Goal: Task Accomplishment & Management: Complete application form

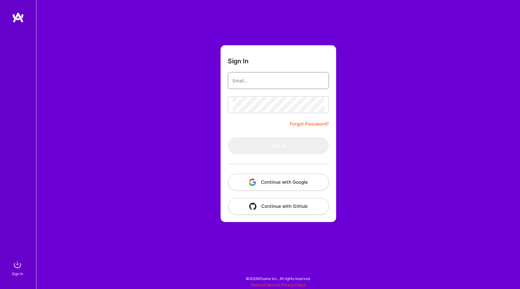
click at [254, 83] on input "email" at bounding box center [279, 80] width 92 height 15
click at [273, 183] on button "Continue with Google" at bounding box center [278, 181] width 101 height 17
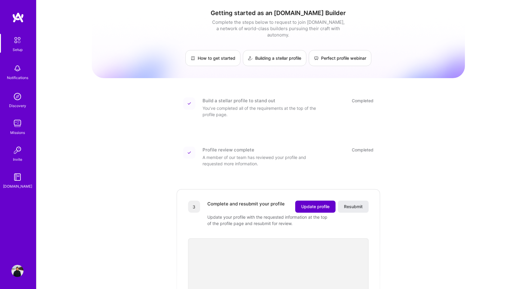
click at [310, 203] on span "Update profile" at bounding box center [315, 206] width 28 height 6
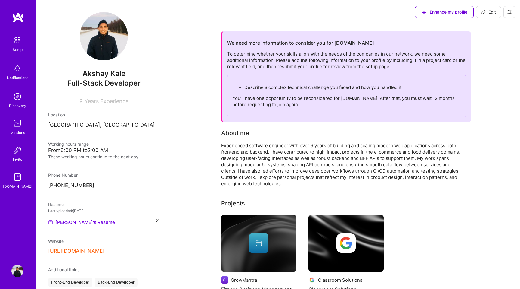
click at [329, 105] on p "You’ll have one opportunity to be reconsidered for [DOMAIN_NAME]. After that, y…" at bounding box center [346, 101] width 229 height 13
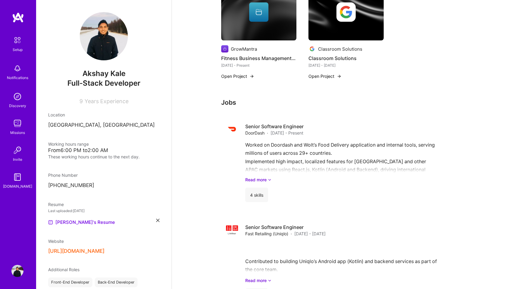
scroll to position [248, 0]
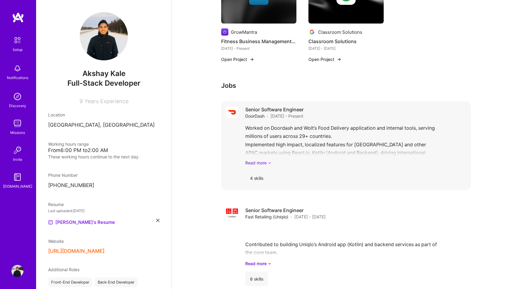
click at [263, 162] on link "Read more" at bounding box center [355, 162] width 221 height 6
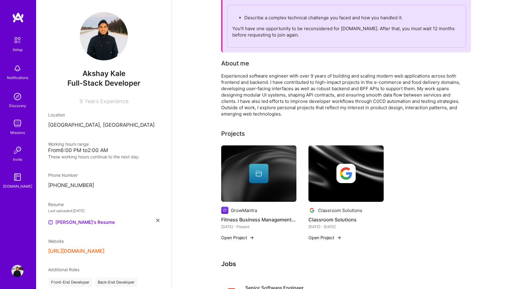
scroll to position [147, 0]
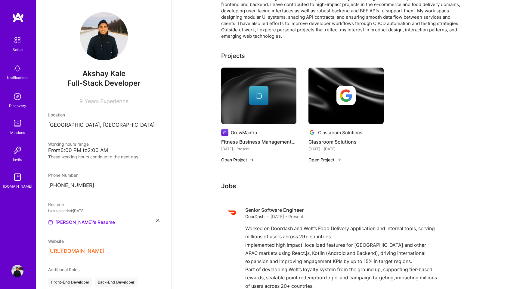
click at [247, 52] on div "Projects" at bounding box center [346, 55] width 250 height 9
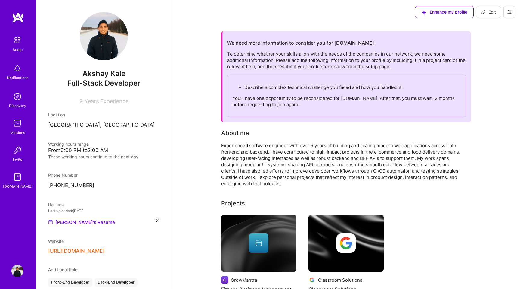
click at [493, 12] on span "Edit" at bounding box center [489, 12] width 15 height 6
select select "JP"
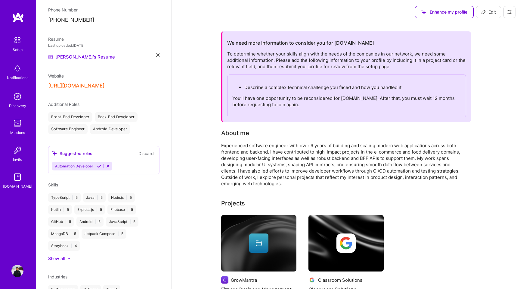
click at [480, 11] on button "Edit" at bounding box center [488, 12] width 25 height 12
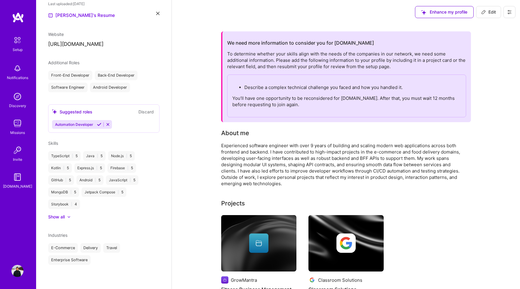
select select "JP"
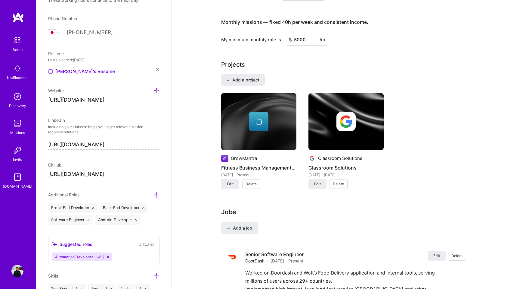
scroll to position [414, 0]
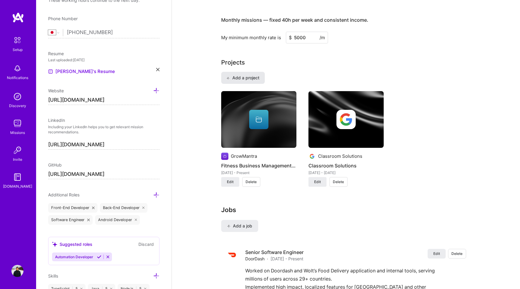
click at [247, 76] on span "Add a project" at bounding box center [242, 78] width 33 height 6
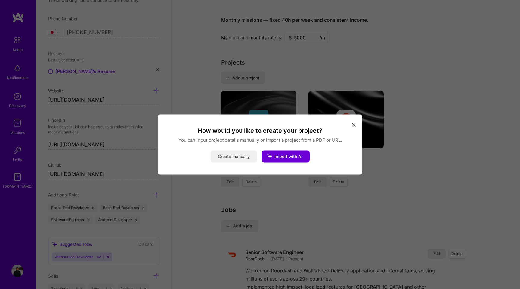
click at [236, 155] on button "Create manually" at bounding box center [234, 156] width 46 height 12
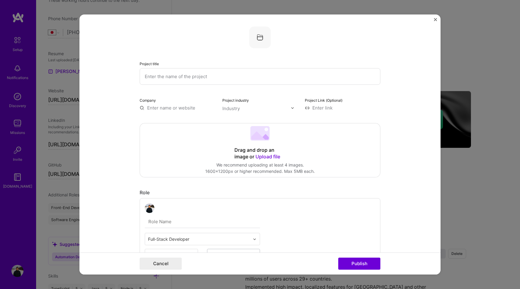
click at [195, 77] on input "text" at bounding box center [260, 76] width 241 height 17
type input "Multi tier point based loyalty program"
click at [164, 107] on input "text" at bounding box center [178, 108] width 76 height 6
click at [173, 120] on span "DoorDash" at bounding box center [168, 120] width 21 height 6
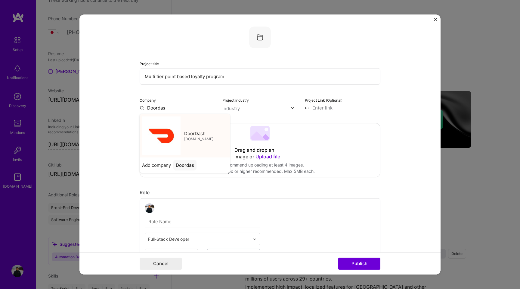
type input "DoorDash"
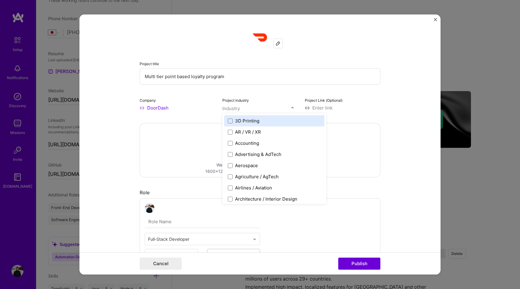
click at [244, 109] on input "text" at bounding box center [257, 108] width 69 height 6
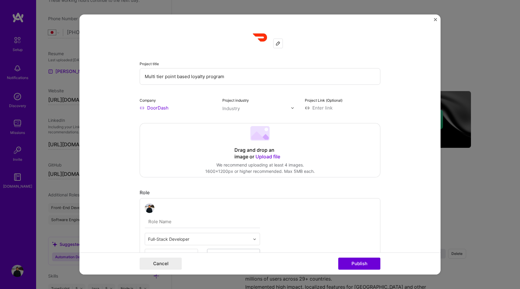
click at [117, 117] on form "Project title Multi tier point based loyalty program Company DoorDash Project i…" at bounding box center [260, 144] width 361 height 260
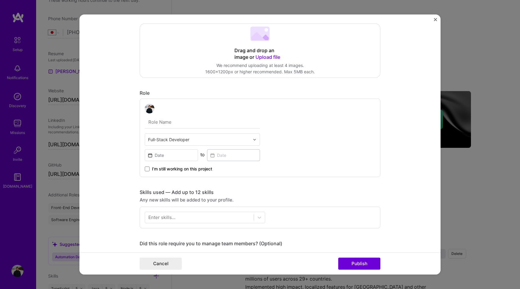
scroll to position [117, 0]
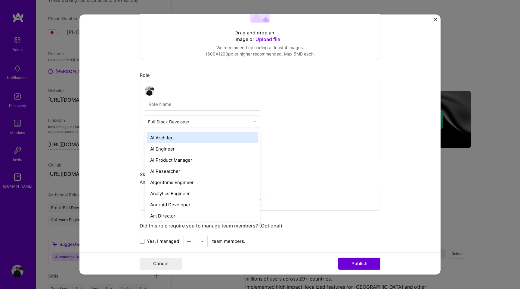
click at [190, 123] on input "text" at bounding box center [199, 121] width 102 height 6
type input "Soft"
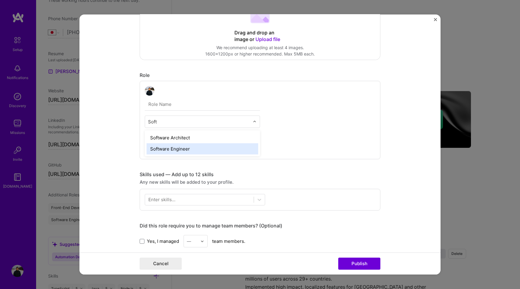
click at [164, 150] on div "Software Engineer" at bounding box center [203, 148] width 112 height 11
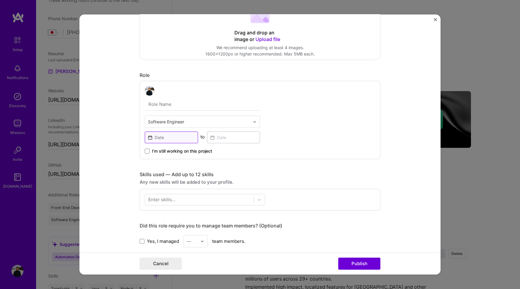
click at [160, 139] on input at bounding box center [171, 137] width 53 height 12
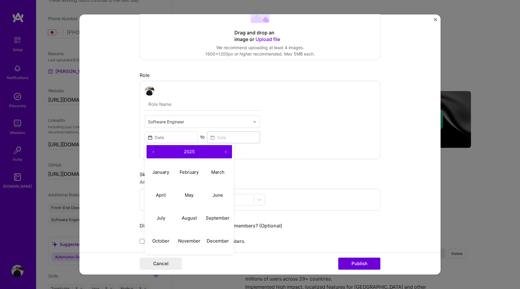
click at [154, 150] on button "‹" at bounding box center [153, 151] width 13 height 13
click at [192, 213] on button "August" at bounding box center [189, 217] width 29 height 23
type input "[DATE]"
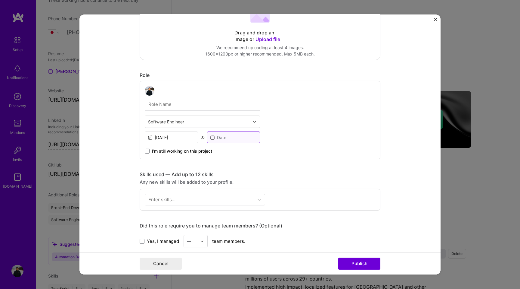
click at [218, 139] on input at bounding box center [233, 137] width 53 height 12
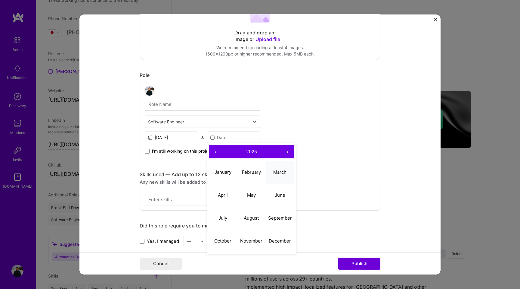
click at [285, 171] on abbr "March" at bounding box center [279, 172] width 13 height 6
type input "[DATE]"
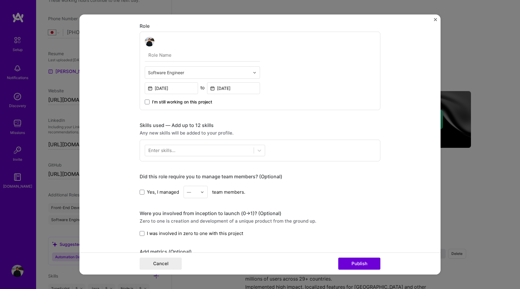
scroll to position [168, 0]
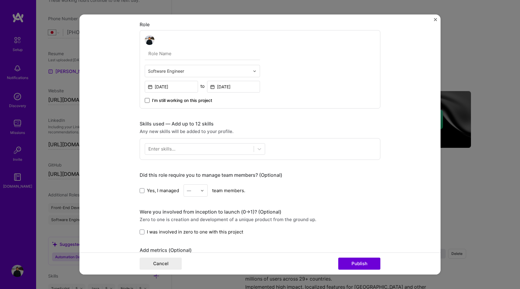
click at [148, 101] on span at bounding box center [147, 100] width 5 height 5
click at [0, 0] on input "I’m still working on this project" at bounding box center [0, 0] width 0 height 0
click at [185, 148] on div at bounding box center [199, 149] width 109 height 10
click at [158, 150] on div "ja ja" at bounding box center [199, 149] width 109 height 10
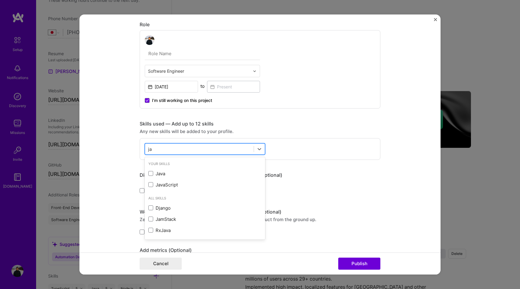
type input "j"
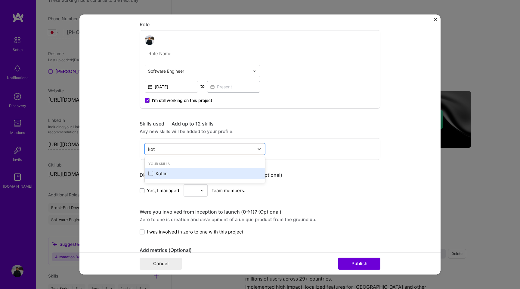
click at [154, 174] on div "Kotlin" at bounding box center [204, 173] width 113 height 6
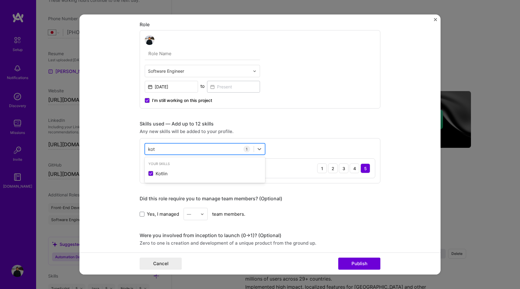
click at [157, 150] on div "kot kot" at bounding box center [199, 149] width 109 height 10
type input "k"
click at [153, 187] on div "Kafka" at bounding box center [204, 184] width 113 height 6
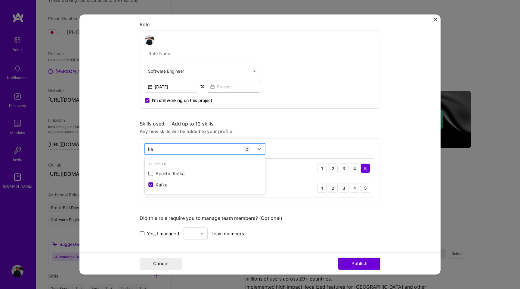
type input "k"
click at [158, 184] on div "JavaScript" at bounding box center [204, 184] width 113 height 6
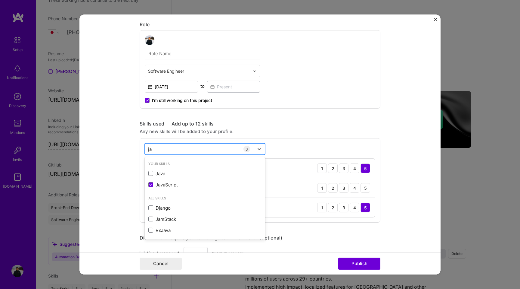
type input "j"
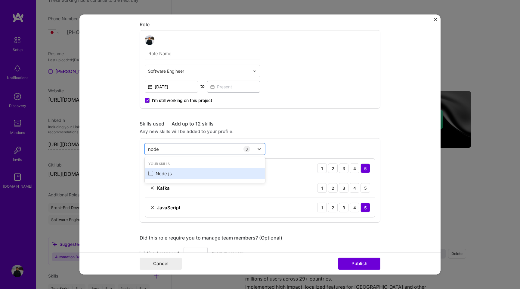
click at [159, 173] on div "Node.js" at bounding box center [204, 173] width 113 height 6
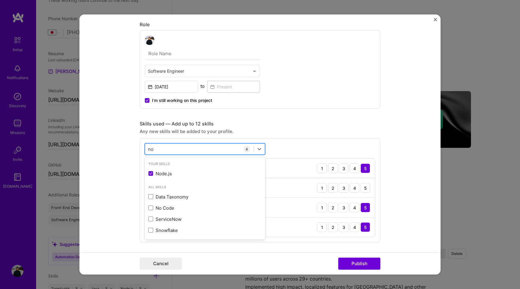
type input "n"
click at [162, 172] on div "React" at bounding box center [204, 173] width 113 height 6
type input "r"
click at [129, 163] on form "Project title Multi tier point based loyalty program Company DoorDash Project i…" at bounding box center [260, 144] width 361 height 260
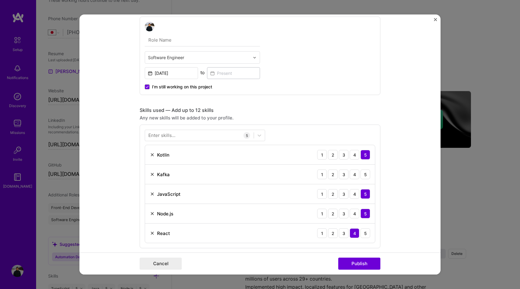
scroll to position [187, 0]
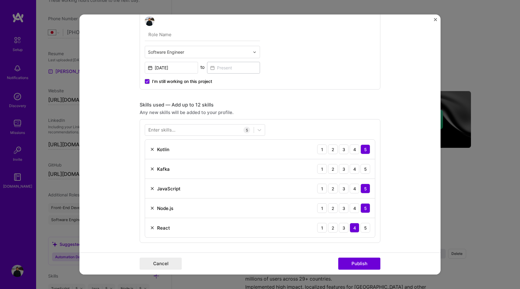
click at [156, 130] on div "Enter skills..." at bounding box center [161, 129] width 27 height 6
click at [126, 140] on form "Project title Multi tier point based loyalty program Company DoorDash Project i…" at bounding box center [260, 144] width 361 height 260
click at [160, 131] on div "Enter skills..." at bounding box center [161, 129] width 27 height 6
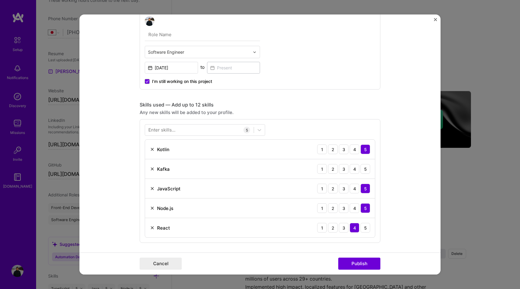
click at [171, 131] on div "Enter skills..." at bounding box center [161, 129] width 27 height 6
click at [121, 145] on form "Project title Multi tier point based loyalty program Company DoorDash Project i…" at bounding box center [260, 144] width 361 height 260
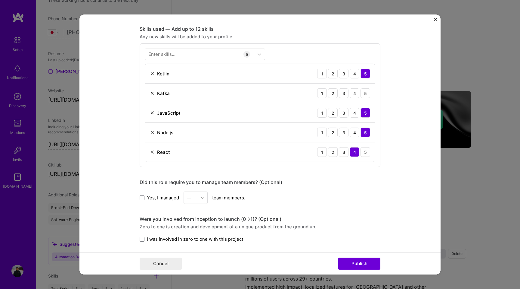
scroll to position [269, 0]
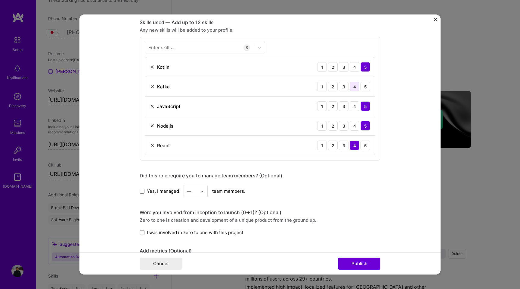
click at [355, 87] on div "4" at bounding box center [355, 87] width 10 height 10
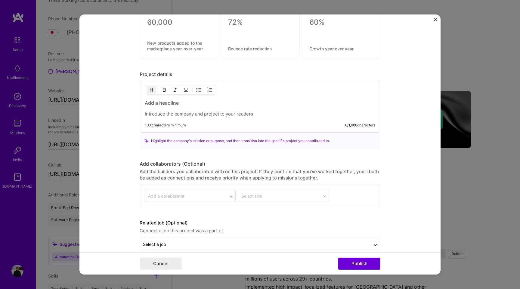
scroll to position [533, 0]
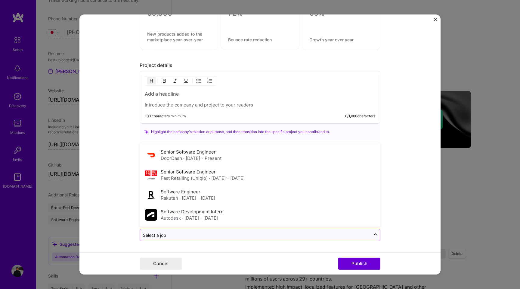
click at [167, 234] on input "text" at bounding box center [255, 235] width 225 height 6
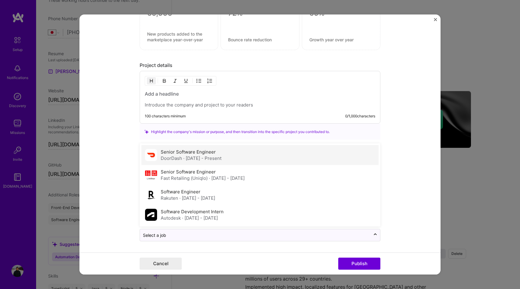
click at [175, 161] on div "Senior Software Engineer [PERSON_NAME][DATE] - Present" at bounding box center [260, 155] width 237 height 20
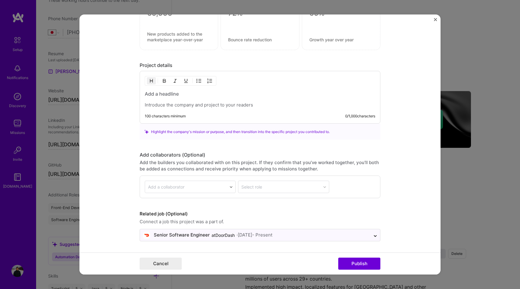
click at [182, 106] on p at bounding box center [260, 105] width 231 height 6
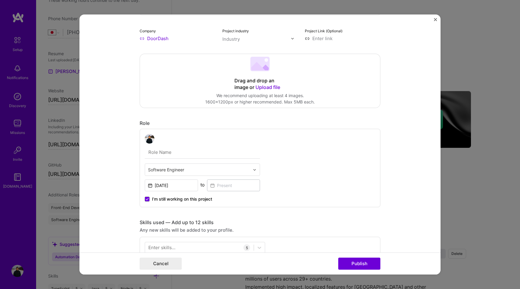
scroll to position [0, 0]
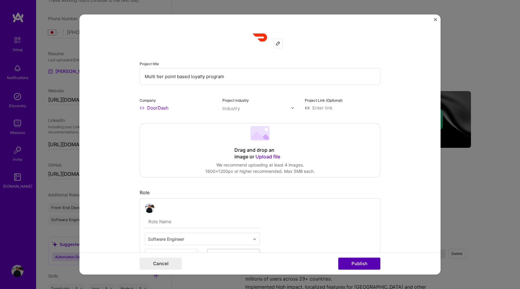
click at [370, 263] on button "Publish" at bounding box center [360, 263] width 42 height 12
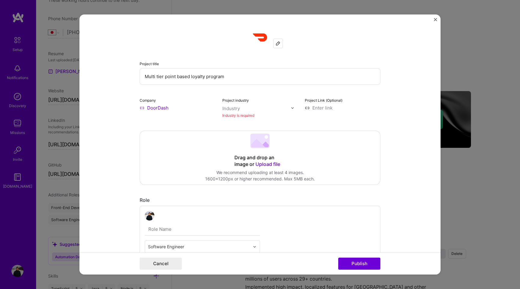
scroll to position [12, 0]
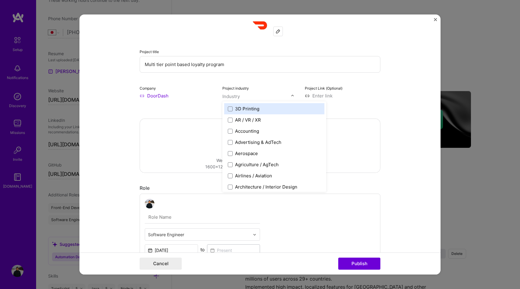
click at [282, 96] on input "text" at bounding box center [257, 96] width 69 height 6
type input "i"
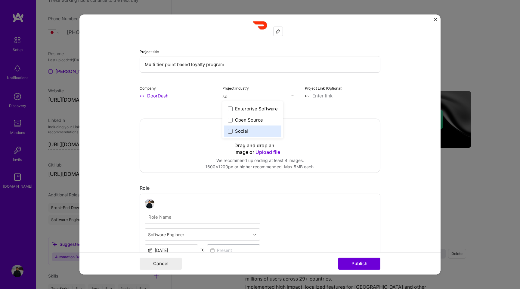
type input "s"
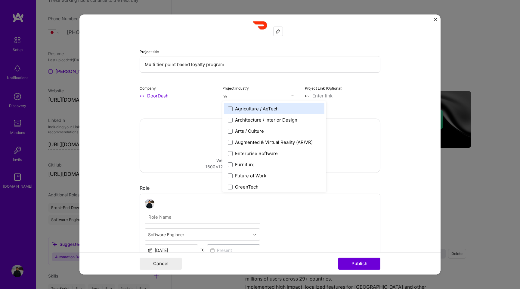
type input "r"
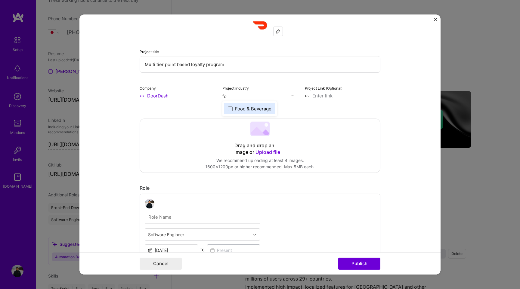
type input "f"
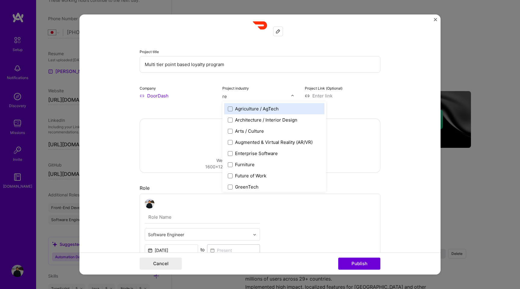
type input "r"
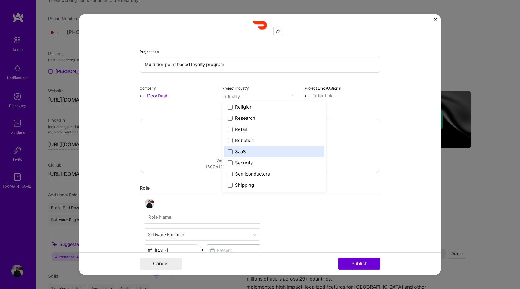
scroll to position [1163, 0]
click at [271, 150] on label "SaaS" at bounding box center [274, 149] width 93 height 6
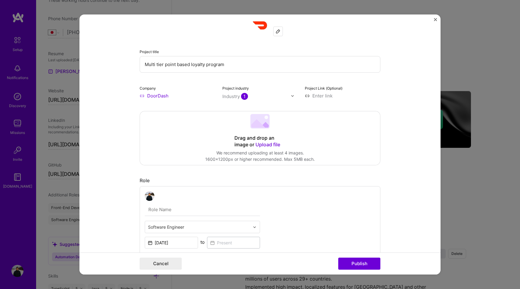
click at [398, 89] on form "Project title Multi tier point based loyalty program Company DoorDash Project i…" at bounding box center [260, 144] width 361 height 260
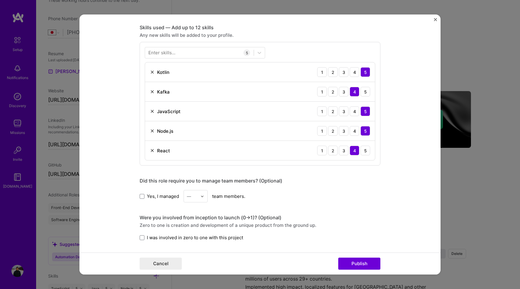
scroll to position [333, 0]
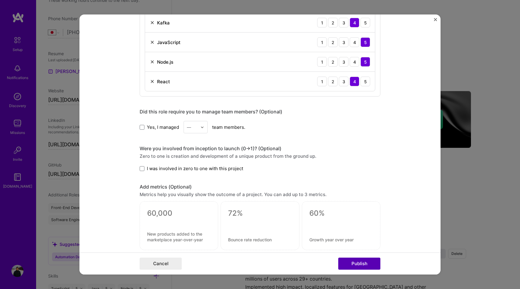
click at [365, 264] on button "Publish" at bounding box center [360, 263] width 42 height 12
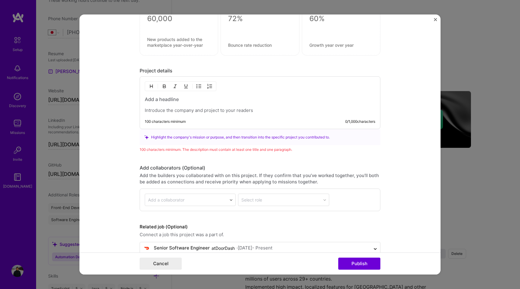
scroll to position [540, 0]
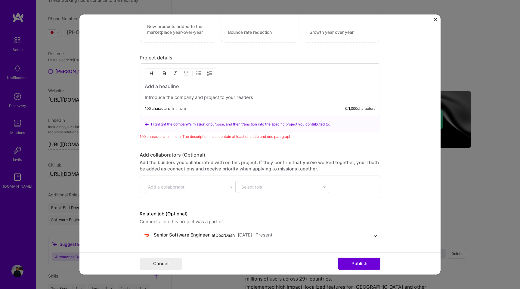
click at [210, 98] on p at bounding box center [260, 97] width 231 height 6
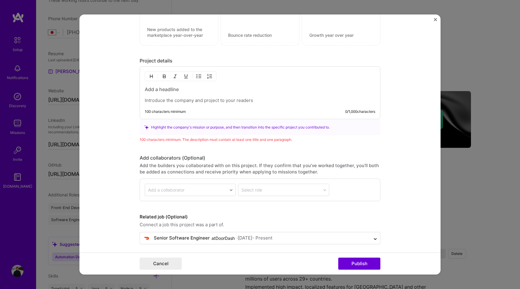
click at [202, 100] on p at bounding box center [260, 100] width 231 height 6
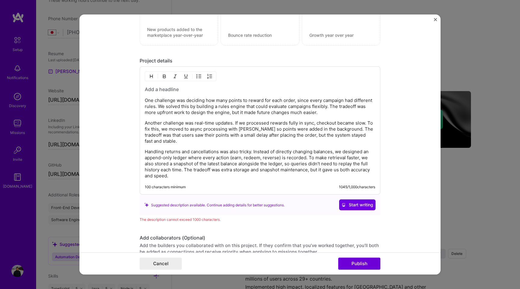
click at [145, 100] on p "One challenge was deciding how many points to reward for each order, since ever…" at bounding box center [260, 106] width 231 height 18
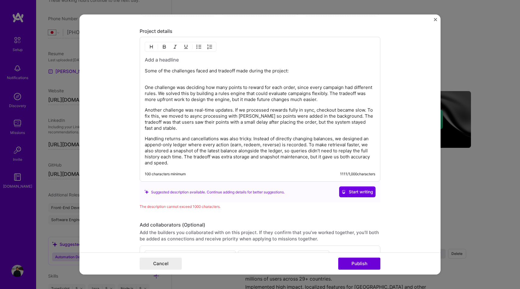
scroll to position [637, 0]
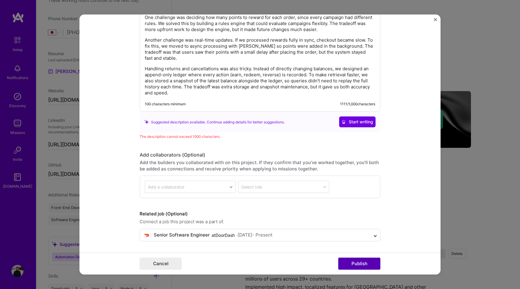
click at [359, 265] on button "Publish" at bounding box center [360, 263] width 42 height 12
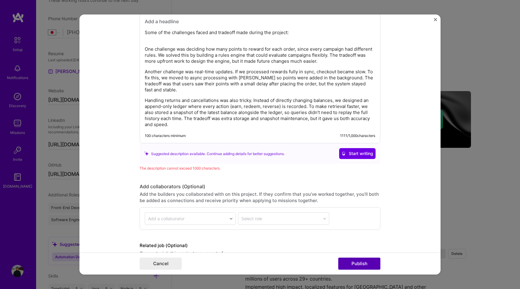
scroll to position [580, 0]
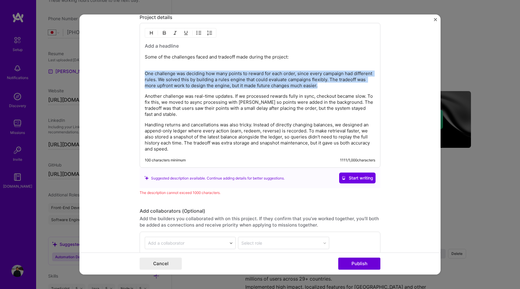
drag, startPoint x: 324, startPoint y: 85, endPoint x: 144, endPoint y: 74, distance: 180.4
click at [144, 74] on div "Some of the challenges faced and tradeoff made during the project: One challeng…" at bounding box center [260, 95] width 241 height 145
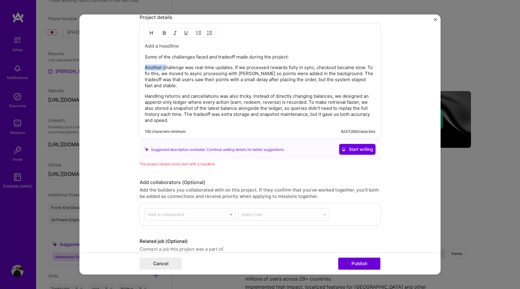
drag, startPoint x: 164, startPoint y: 67, endPoint x: 144, endPoint y: 67, distance: 20.5
click at [144, 67] on div "Some of the challenges faced and tradeoff made during the project: Another chal…" at bounding box center [260, 81] width 241 height 116
click at [215, 81] on p "One of the challenge was real-time updates. If we processed rewards fully in sy…" at bounding box center [260, 76] width 231 height 24
click at [368, 262] on button "Publish" at bounding box center [360, 263] width 42 height 12
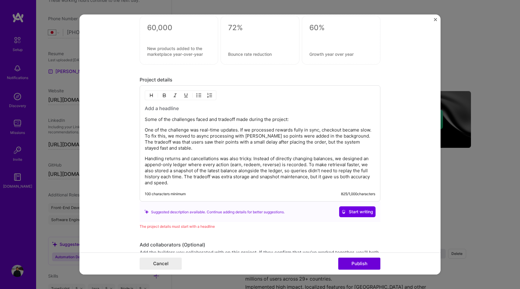
scroll to position [511, 0]
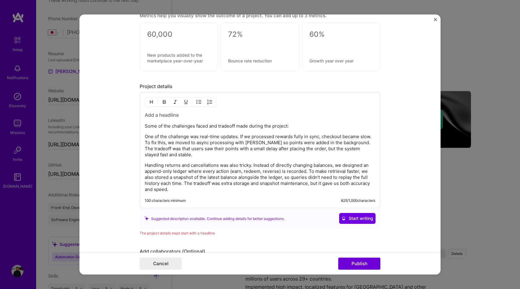
click at [158, 114] on h3 at bounding box center [260, 114] width 231 height 7
click at [146, 117] on h3 at bounding box center [260, 114] width 231 height 7
click at [164, 113] on h3 at bounding box center [260, 114] width 231 height 7
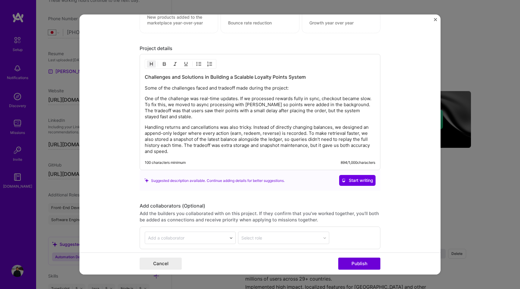
scroll to position [552, 0]
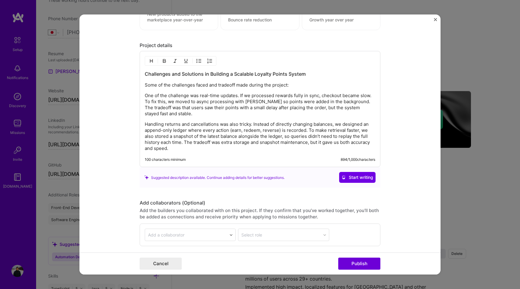
click at [220, 85] on p "Some of the challenges faced and tradeoff made during the project:" at bounding box center [260, 85] width 231 height 6
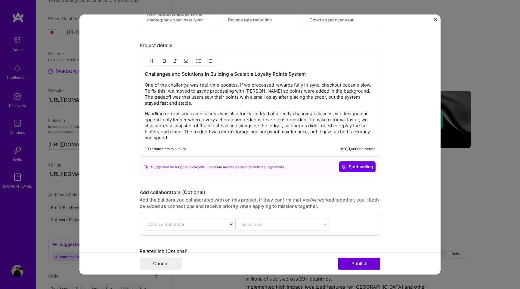
click at [204, 92] on p "One of the challenge was real-time updates. If we processed rewards fully in sy…" at bounding box center [260, 94] width 231 height 24
click at [145, 84] on p "One of the challenge was real-time updates. If we processed rewards fully in sy…" at bounding box center [260, 94] width 231 height 24
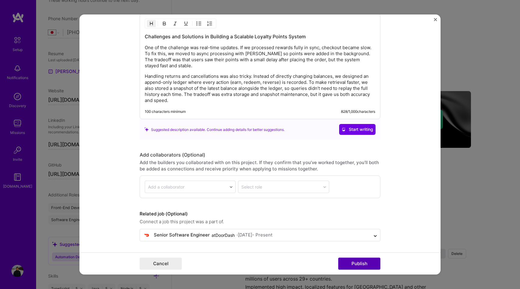
click at [363, 264] on button "Publish" at bounding box center [360, 263] width 42 height 12
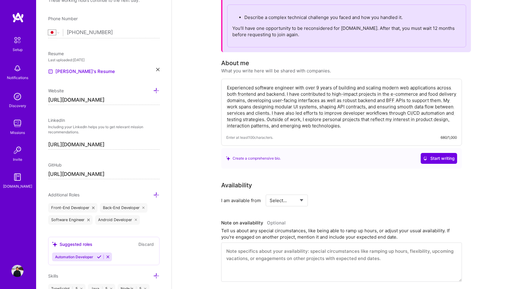
scroll to position [0, 0]
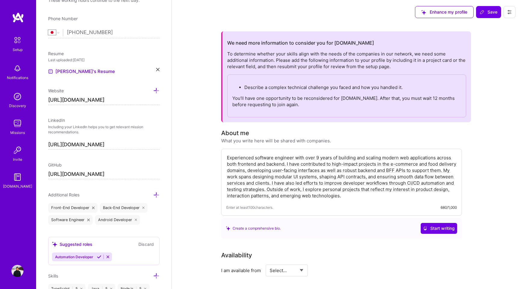
click at [262, 86] on p "Describe a complex technical challenge you faced and how you handled it." at bounding box center [353, 87] width 217 height 6
copy p "Describe a complex technical challenge you faced and how you handled it."
click at [253, 165] on textarea "Experienced software engineer with over 9 years of building and scaling modern …" at bounding box center [341, 176] width 231 height 45
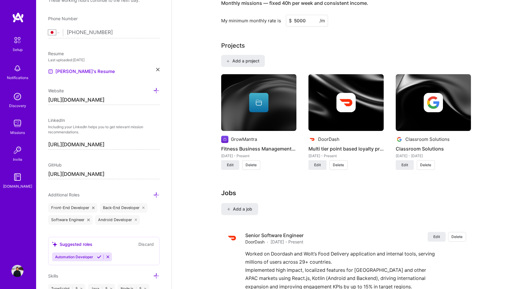
scroll to position [435, 0]
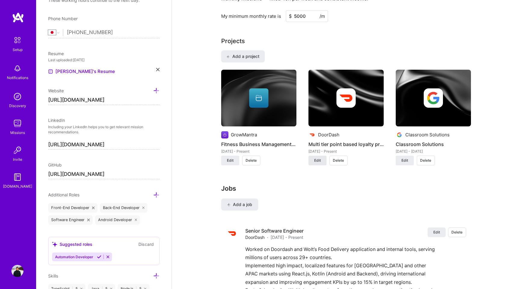
click at [319, 161] on span "Edit" at bounding box center [317, 160] width 7 height 5
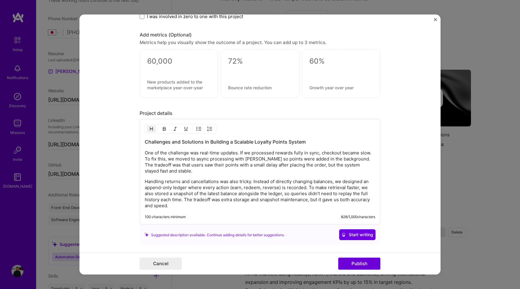
scroll to position [513, 0]
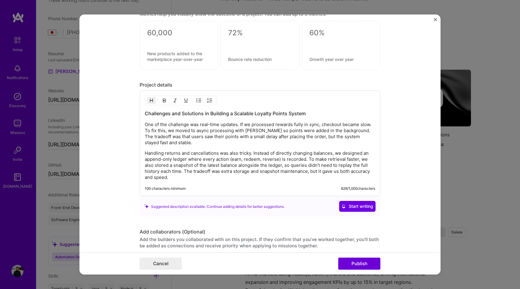
click at [246, 156] on p "Handling returns and cancellations was also tricky. Instead of directly changin…" at bounding box center [260, 165] width 231 height 30
click at [224, 141] on p "One of the challenge was real-time updates. If we processed rewards fully in sy…" at bounding box center [260, 133] width 231 height 24
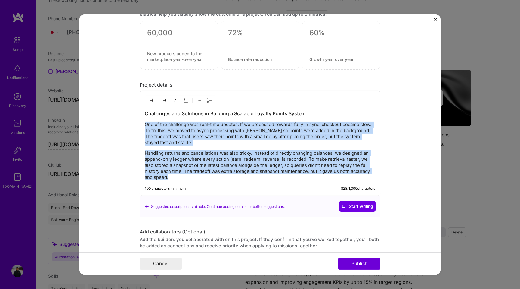
drag, startPoint x: 145, startPoint y: 124, endPoint x: 204, endPoint y: 202, distance: 97.4
click at [204, 202] on div "Project details Challenges and Solutions in Building a Scalable Loyalty Points …" at bounding box center [260, 149] width 241 height 135
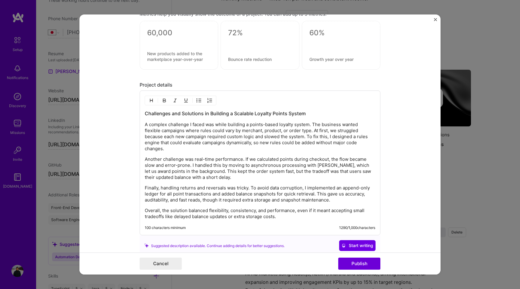
click at [120, 205] on form "Project title Multi tier point based loyalty program Company DoorDash Project i…" at bounding box center [260, 144] width 361 height 260
click at [197, 198] on p "Finally, handling returns and reversals was tricky. To avoid data corruption, I…" at bounding box center [260, 194] width 231 height 18
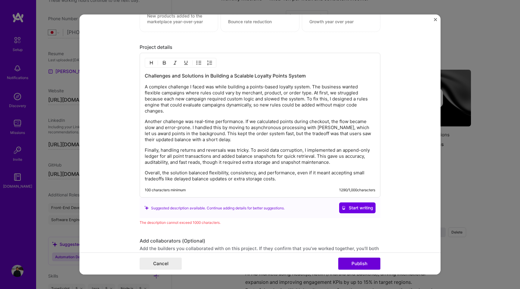
scroll to position [560, 0]
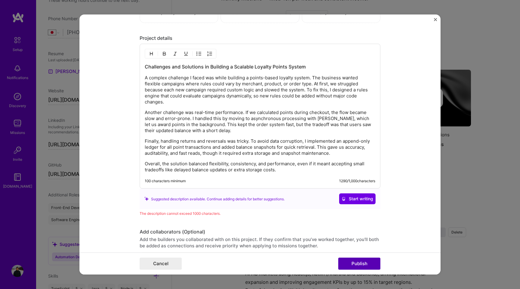
click at [365, 263] on button "Publish" at bounding box center [360, 263] width 42 height 12
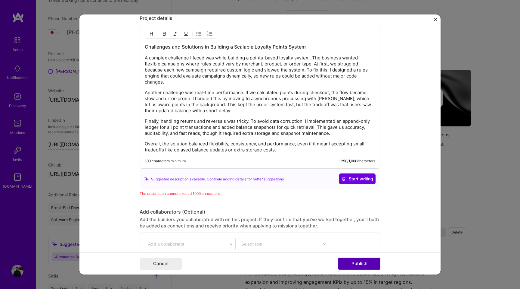
scroll to position [580, 0]
click at [197, 125] on p "Finally, handling returns and reversals was tricky. To avoid data corruption, I…" at bounding box center [260, 126] width 231 height 18
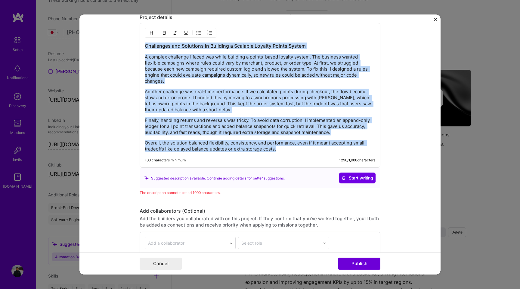
click at [197, 125] on p "Finally, handling returns and reversals was tricky. To avoid data corruption, I…" at bounding box center [260, 126] width 231 height 18
drag, startPoint x: 280, startPoint y: 151, endPoint x: 145, endPoint y: 58, distance: 164.2
click at [145, 58] on div "Challenges and Solutions in Building a Scalable Loyalty Points System A complex…" at bounding box center [260, 95] width 241 height 145
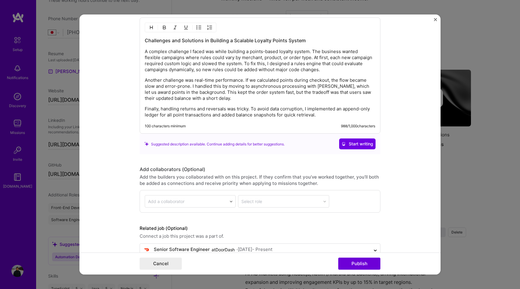
scroll to position [601, 0]
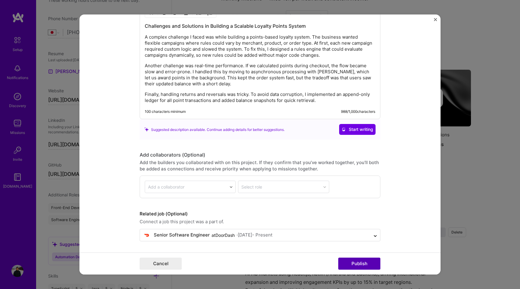
click at [358, 263] on button "Publish" at bounding box center [360, 263] width 42 height 12
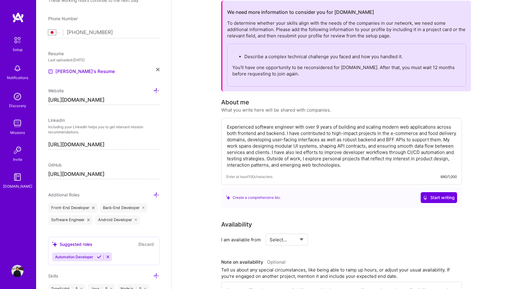
scroll to position [0, 0]
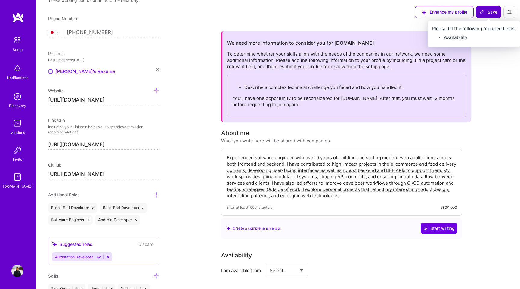
click at [487, 14] on span "Save" at bounding box center [489, 12] width 18 height 6
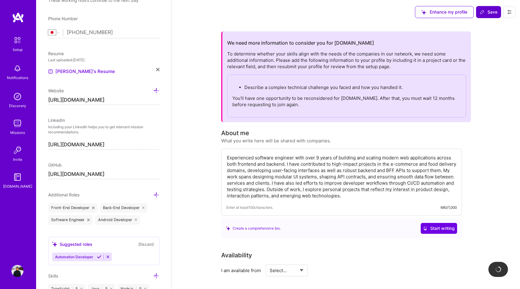
click at [484, 11] on icon at bounding box center [482, 12] width 5 height 5
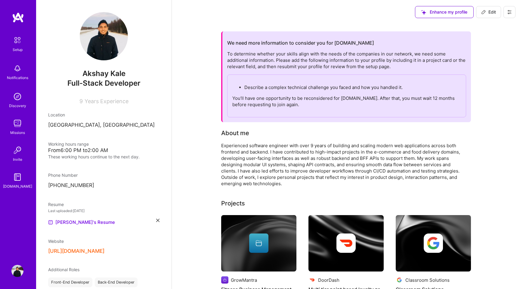
click at [492, 12] on span "Edit" at bounding box center [489, 12] width 15 height 6
select select "JP"
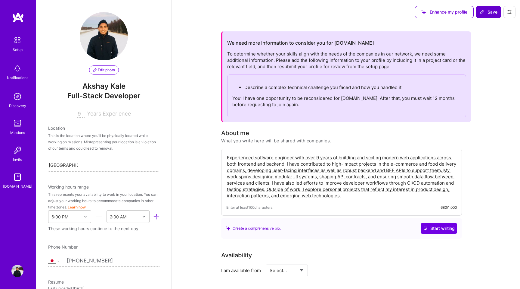
scroll to position [228, 0]
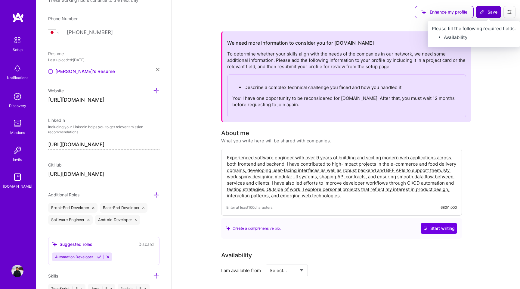
click at [490, 13] on span "Save" at bounding box center [489, 12] width 18 height 6
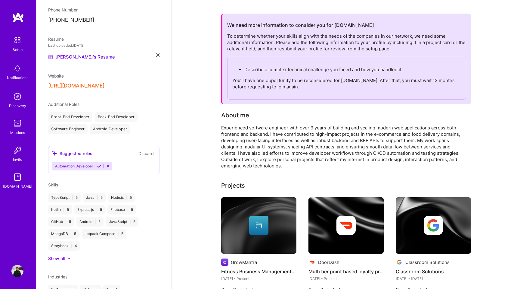
scroll to position [0, 0]
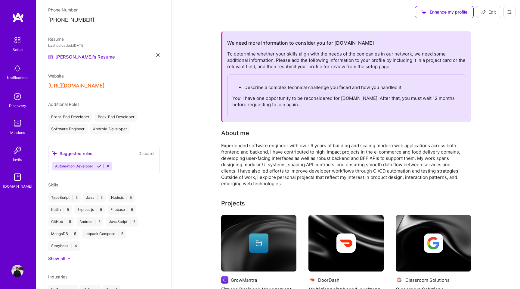
click at [386, 92] on div "Describe a complex technical challenge you faced and how you handled it. You’ll…" at bounding box center [346, 95] width 239 height 43
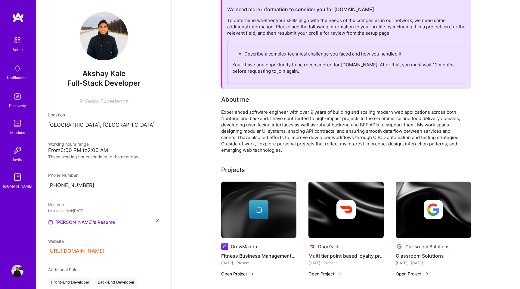
click at [16, 16] on img at bounding box center [18, 17] width 12 height 11
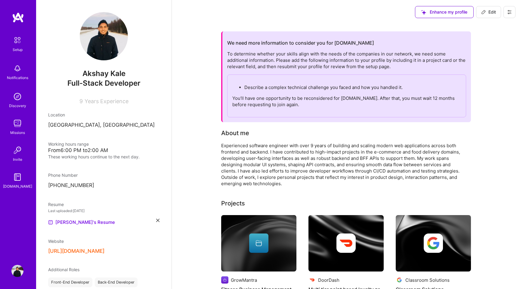
click at [244, 100] on p "You’ll have one opportunity to be reconsidered for [DOMAIN_NAME]. After that, y…" at bounding box center [346, 101] width 229 height 13
click at [245, 53] on div "To determine whether your skills align with the needs of the companies in our n…" at bounding box center [346, 84] width 239 height 67
click at [16, 46] on div "Setup" at bounding box center [18, 49] width 10 height 6
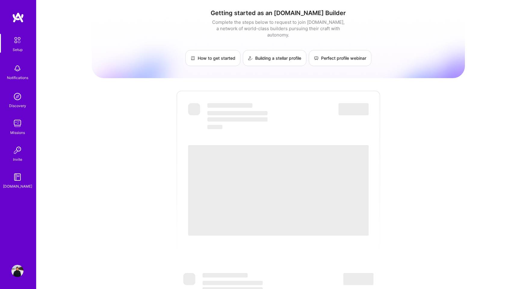
click at [16, 72] on img at bounding box center [17, 68] width 12 height 12
click at [365, 19] on div "Setup Notifications Discovery Missions Invite [DOMAIN_NAME] Profile Close Show …" at bounding box center [260, 218] width 520 height 436
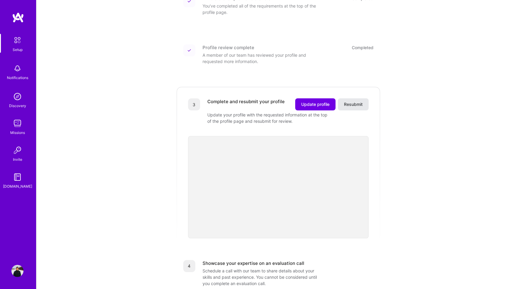
click at [348, 101] on span "Resubmit" at bounding box center [353, 104] width 19 height 6
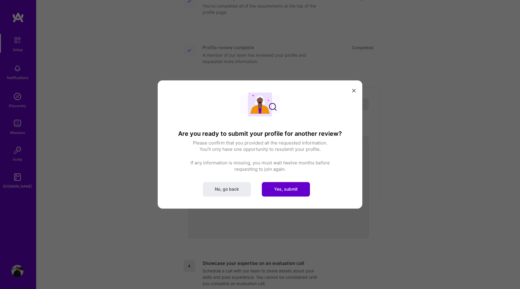
click at [286, 187] on span "Yes, submit" at bounding box center [285, 189] width 23 height 6
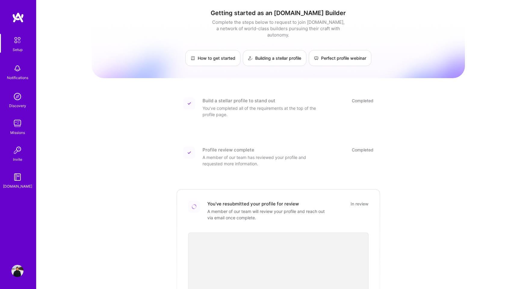
click at [16, 22] on img at bounding box center [18, 17] width 12 height 11
